Goal: Entertainment & Leisure: Consume media (video, audio)

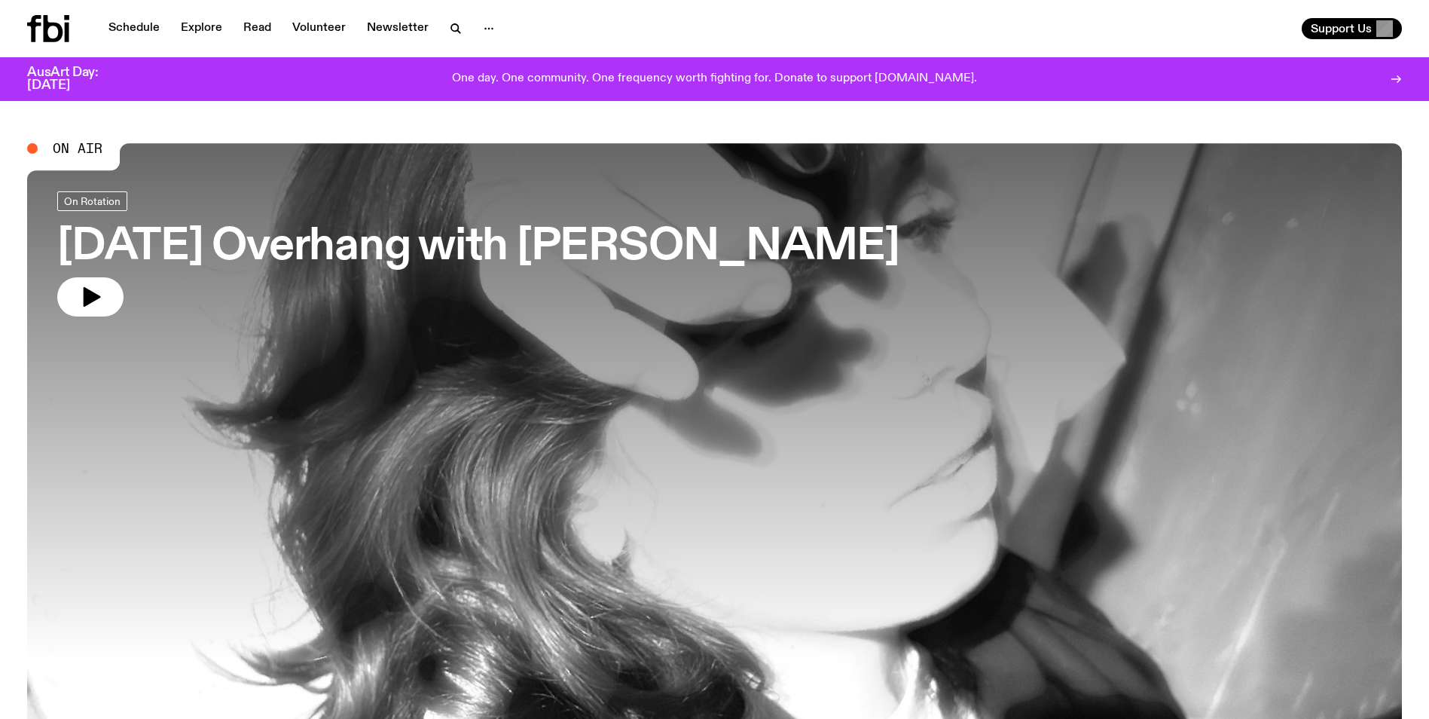
click at [89, 151] on span "On Air" at bounding box center [78, 149] width 50 height 14
click at [104, 289] on button "button" at bounding box center [90, 296] width 66 height 39
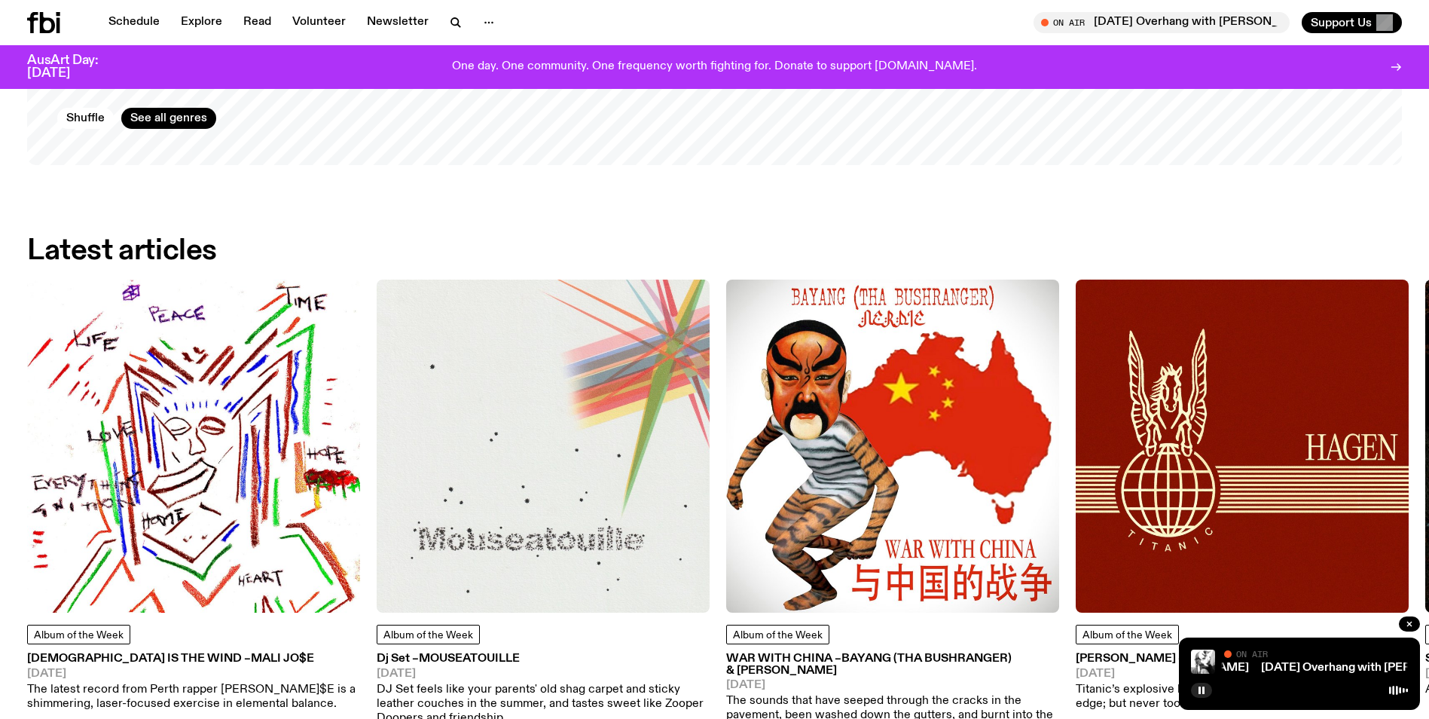
scroll to position [2077, 0]
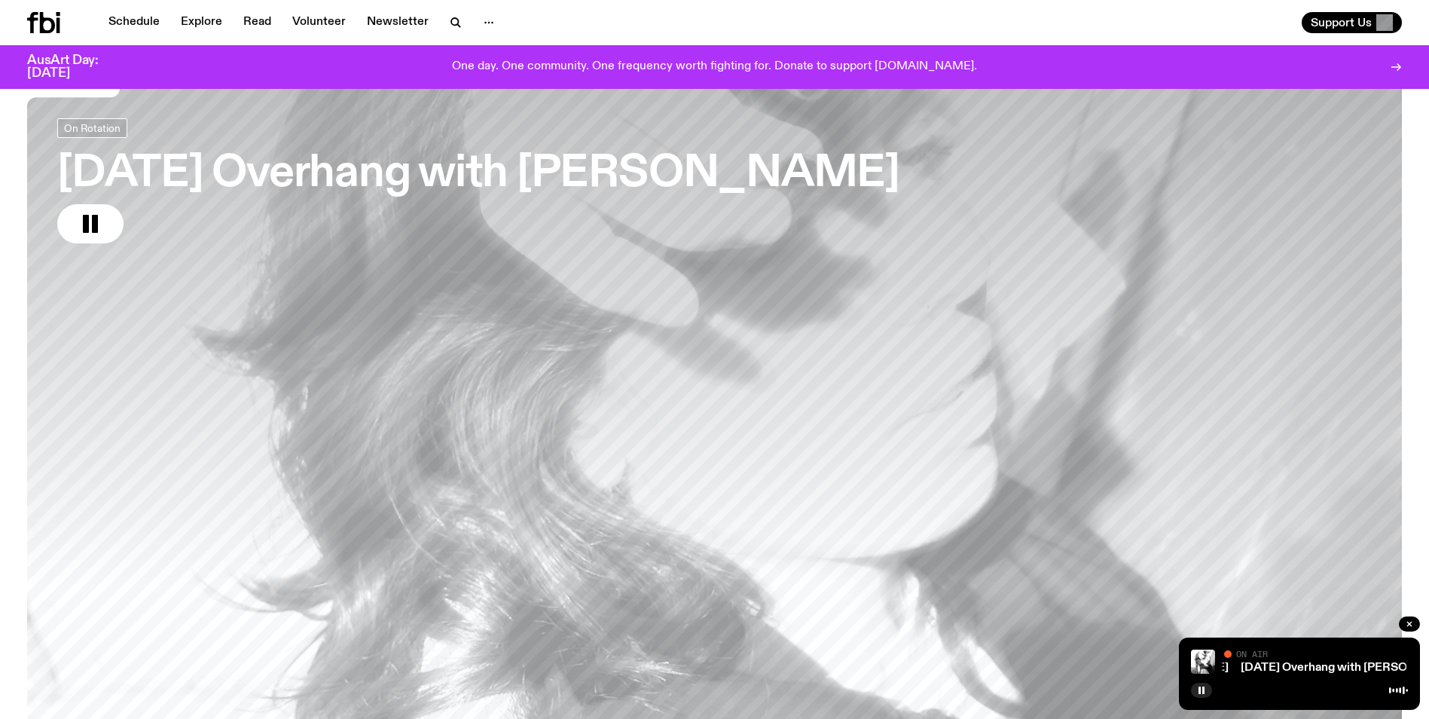
scroll to position [0, 0]
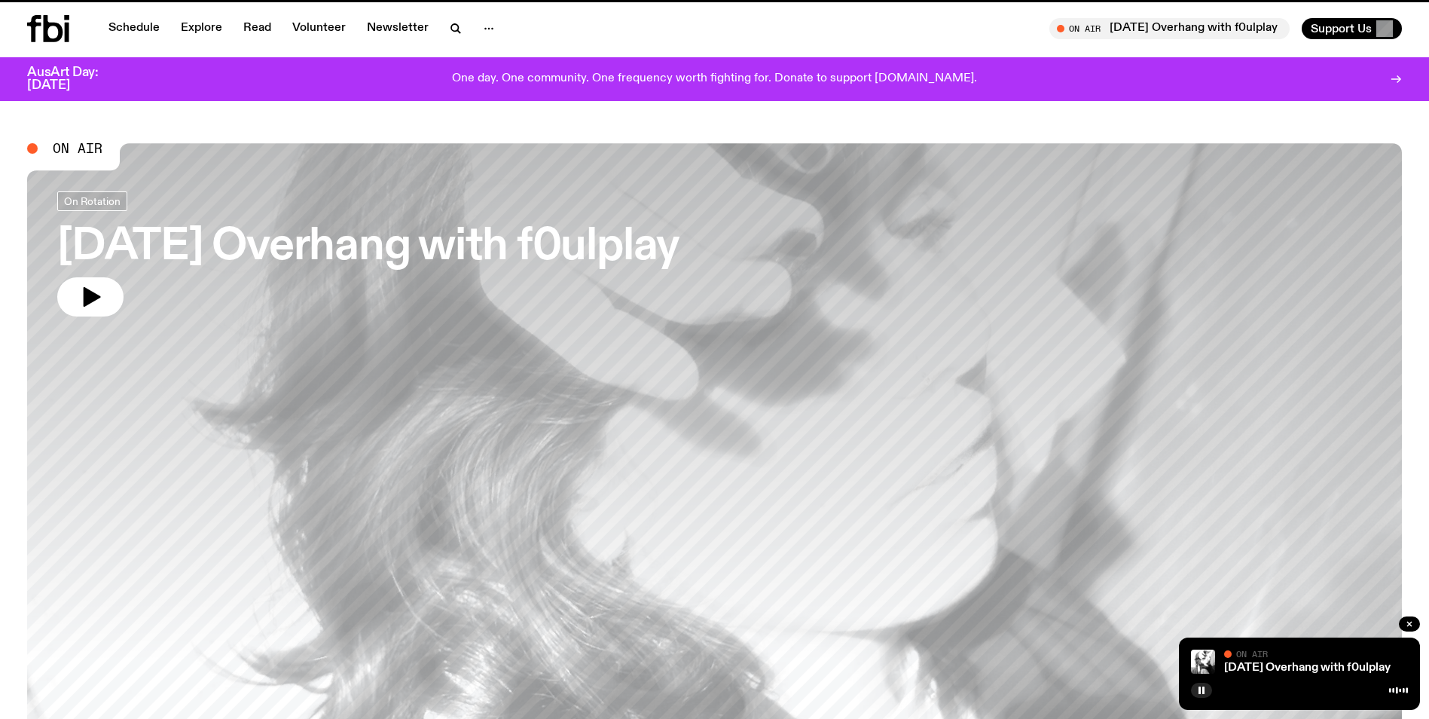
click at [80, 162] on h2 "On Air" at bounding box center [73, 156] width 93 height 27
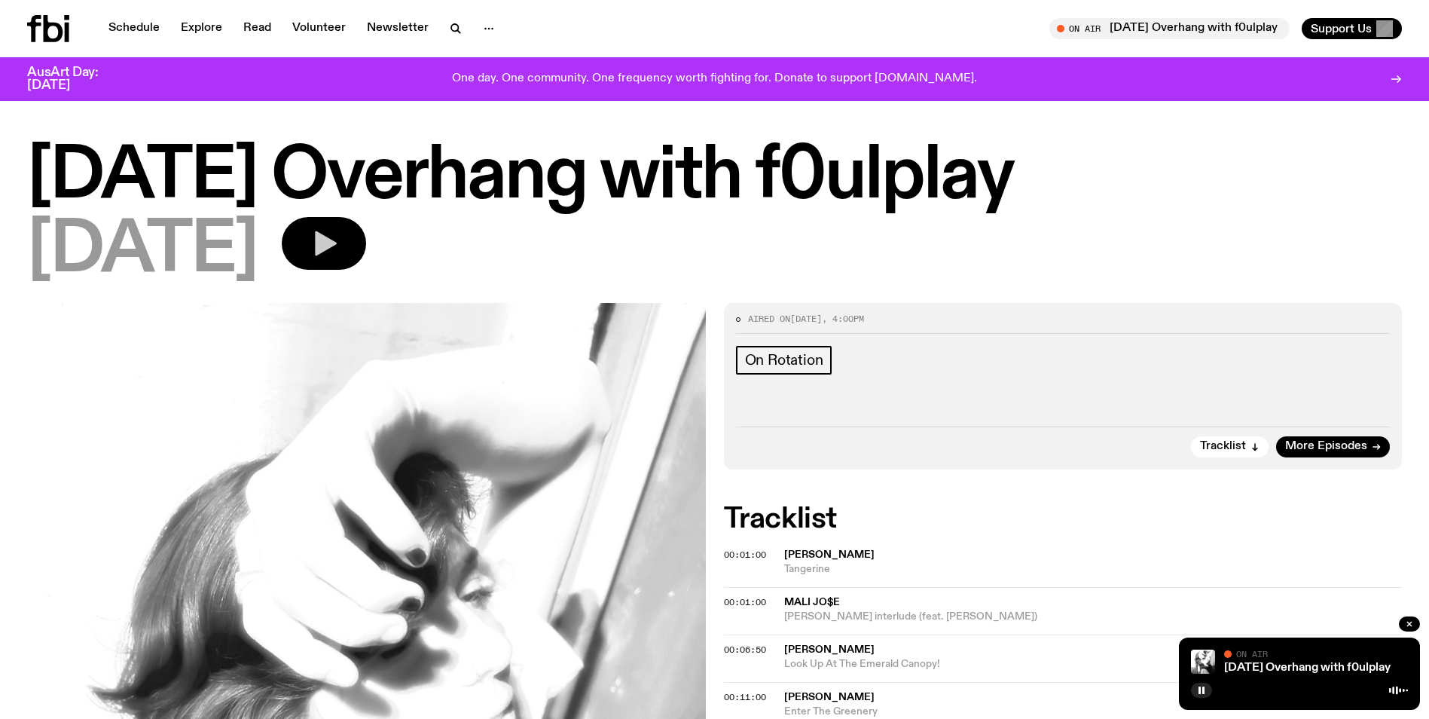
click at [321, 253] on button "button" at bounding box center [324, 243] width 84 height 53
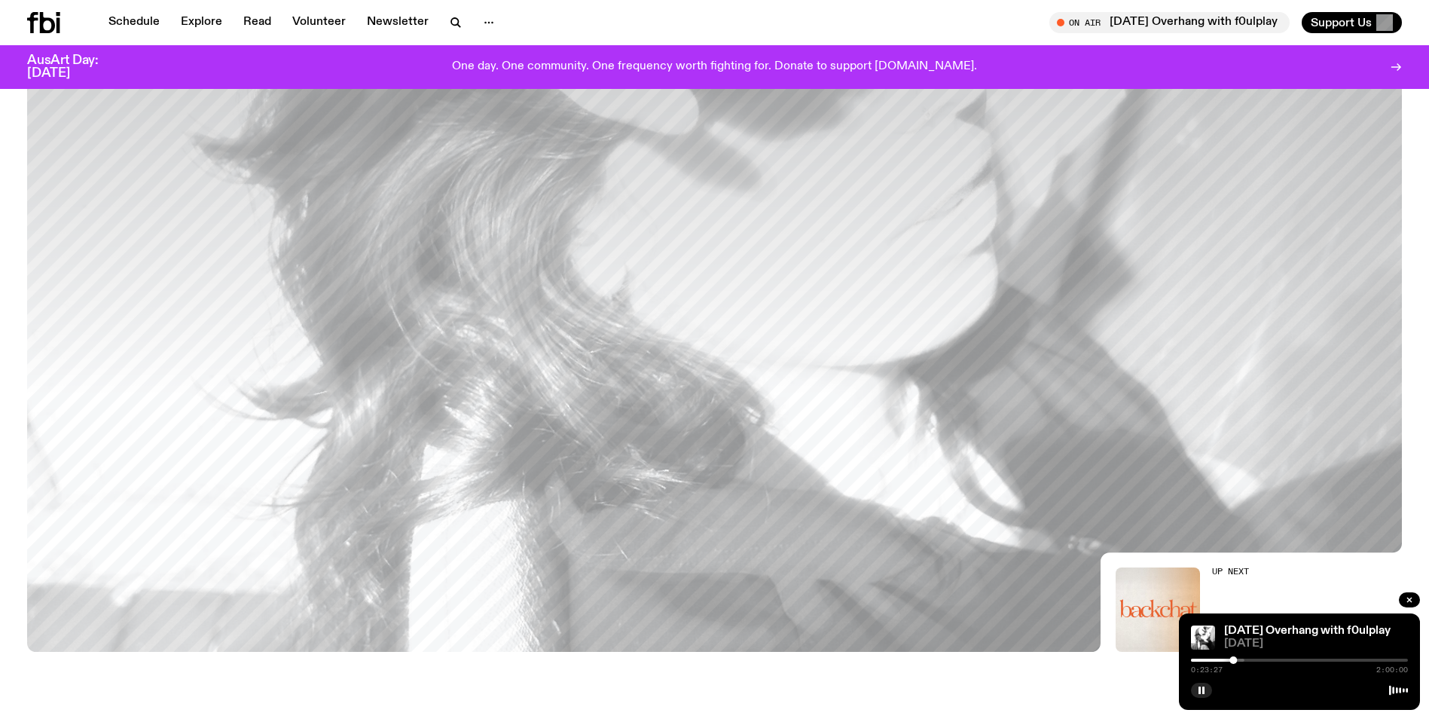
scroll to position [430, 0]
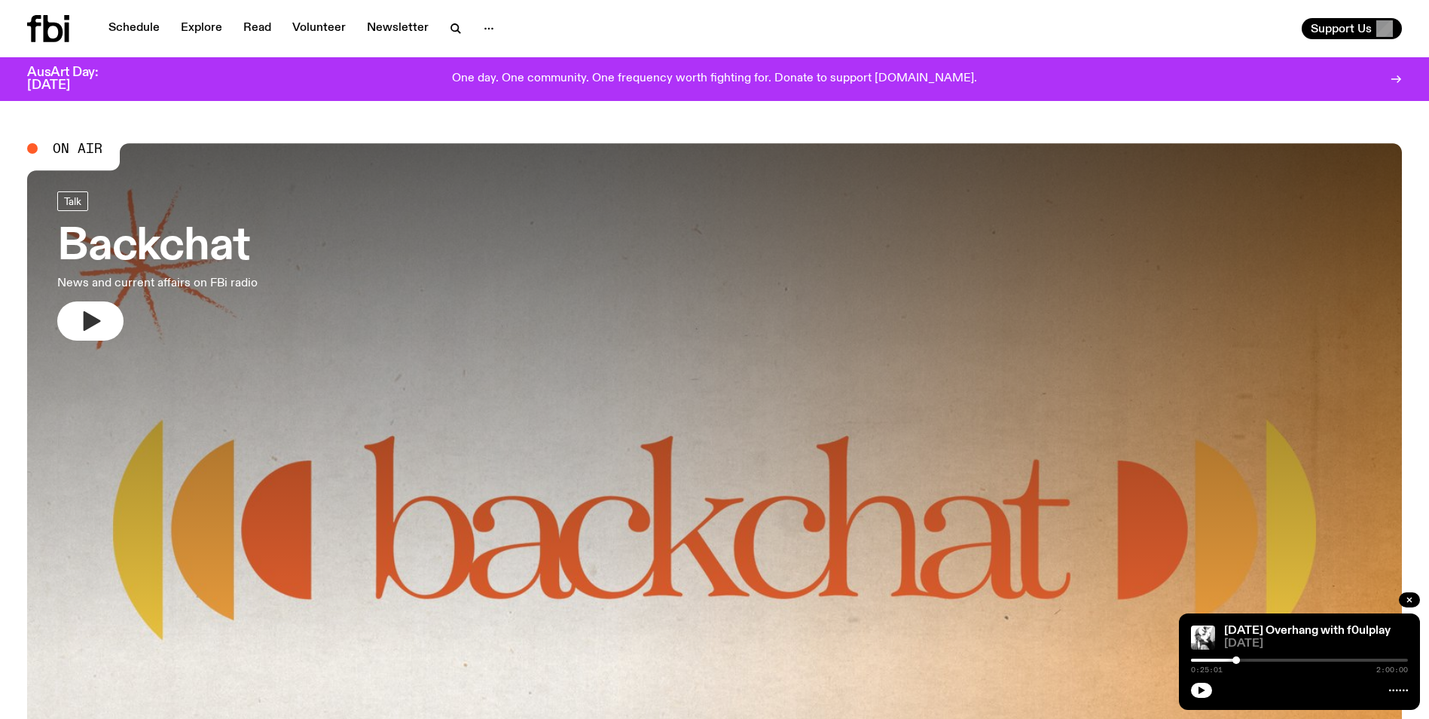
click at [113, 314] on button "button" at bounding box center [90, 320] width 66 height 39
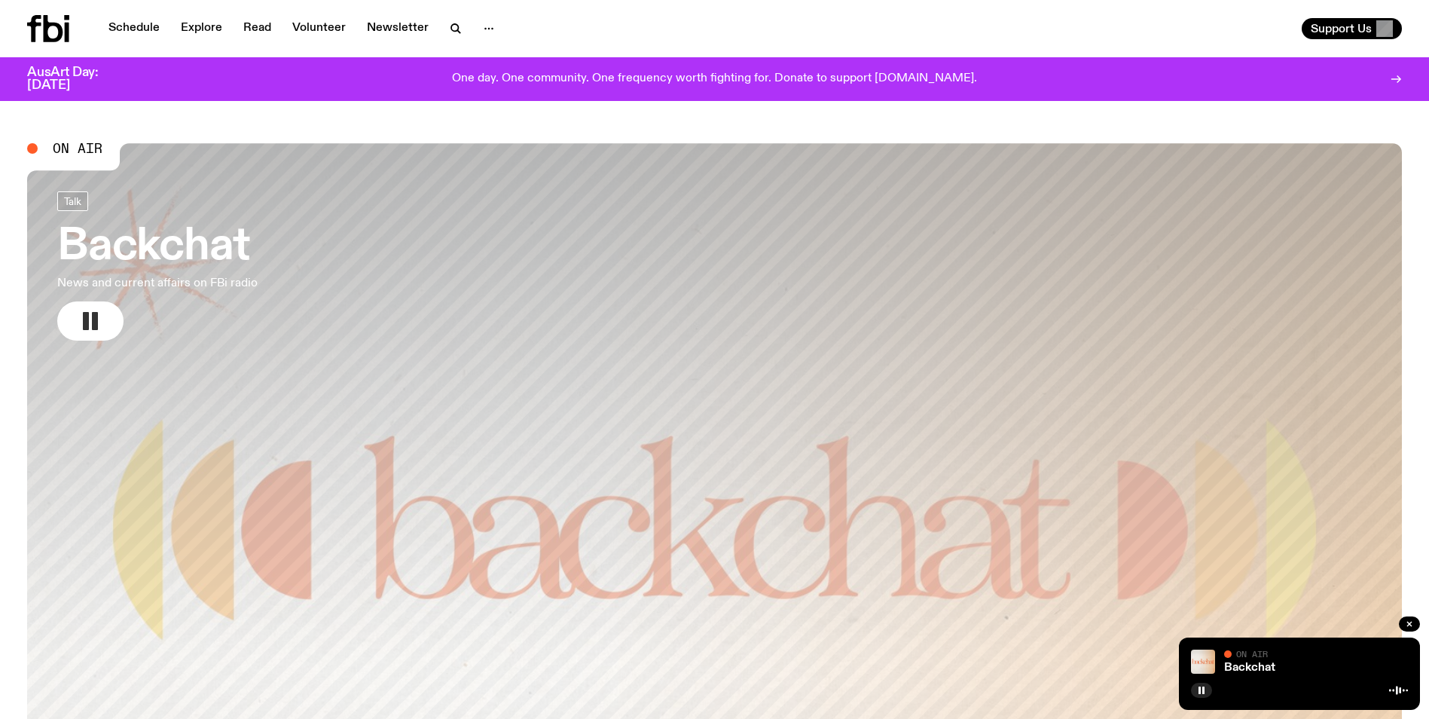
click at [105, 316] on button "button" at bounding box center [90, 320] width 66 height 39
